Goal: Transaction & Acquisition: Download file/media

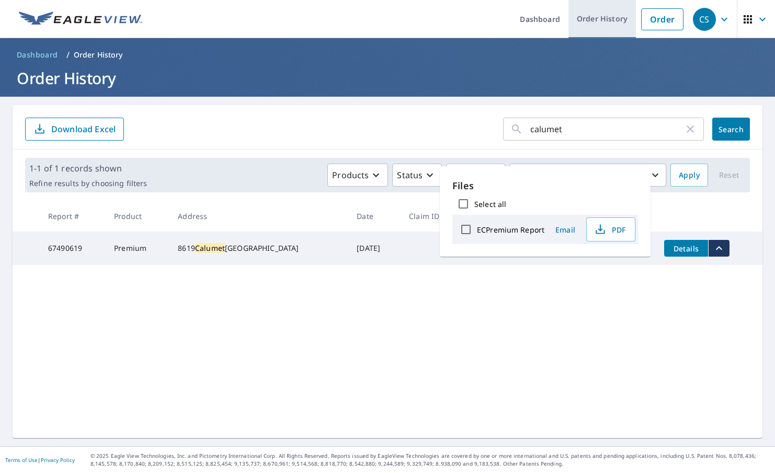
click at [611, 16] on link "Order History" at bounding box center [601, 19] width 67 height 38
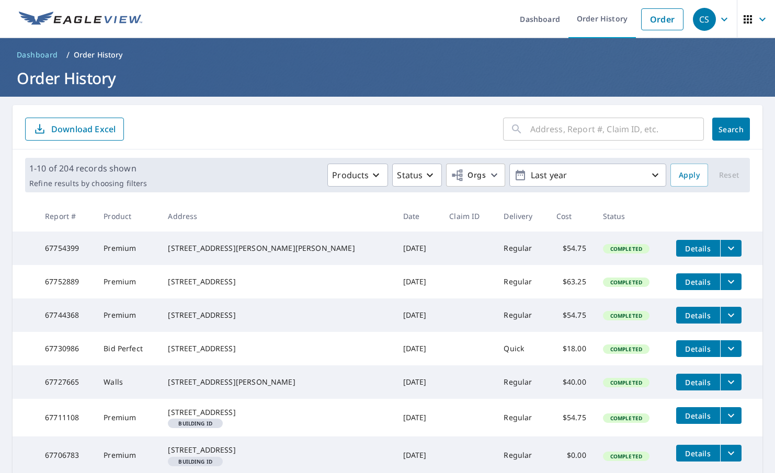
click at [725, 247] on icon "filesDropdownBtn-67754399" at bounding box center [731, 248] width 13 height 13
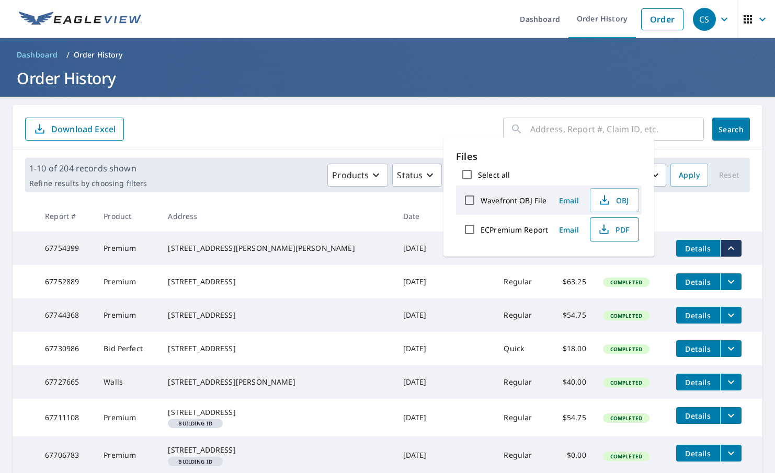
click at [621, 230] on span "PDF" at bounding box center [612, 229] width 33 height 13
